Goal: Transaction & Acquisition: Purchase product/service

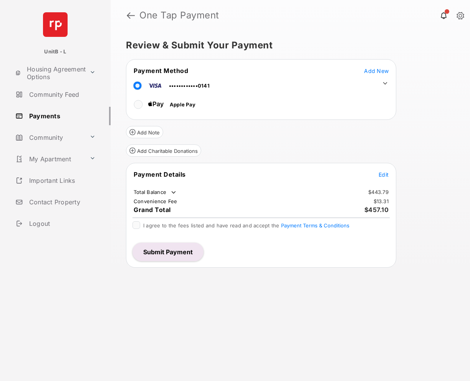
click at [384, 172] on span "Edit" at bounding box center [383, 174] width 10 height 7
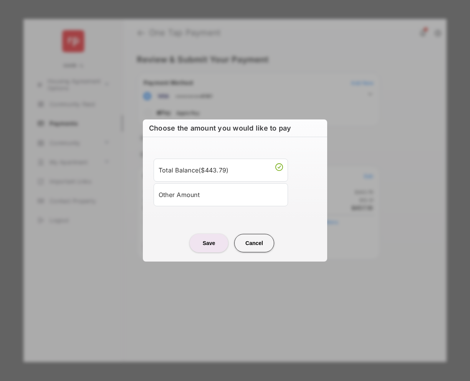
click at [211, 193] on div "Other Amount" at bounding box center [220, 194] width 124 height 13
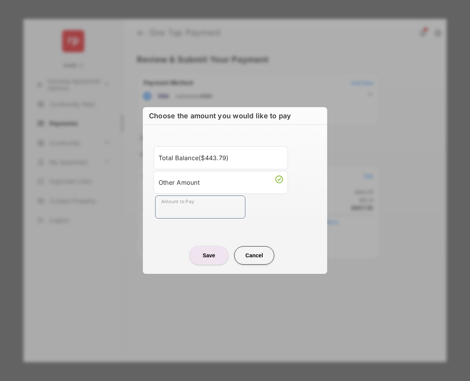
click at [198, 208] on input "Amount to Pay" at bounding box center [200, 206] width 90 height 23
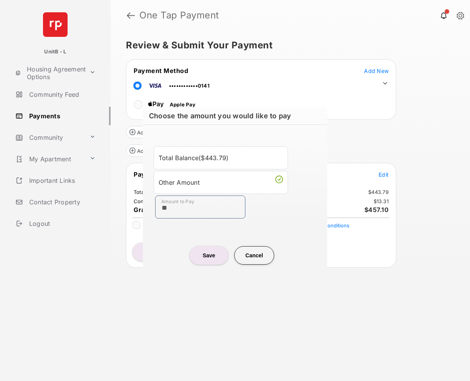
type input "**"
click at [216, 253] on button "Save" at bounding box center [208, 255] width 38 height 18
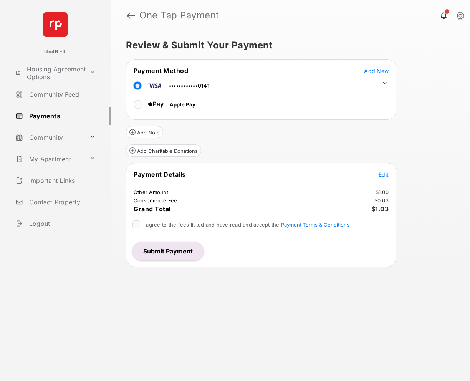
click at [184, 225] on span "I agree to the fees listed and have read and accept the Payment Terms & Conditi…" at bounding box center [246, 224] width 206 height 6
click at [187, 249] on button "Submit Payment" at bounding box center [167, 251] width 71 height 18
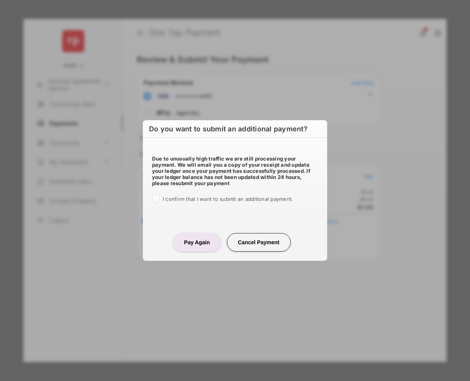
click at [185, 198] on span "I confirm that I want to submit an additional payment." at bounding box center [228, 199] width 130 height 6
click at [207, 236] on button "Pay Again" at bounding box center [196, 242] width 47 height 18
